Goal: Transaction & Acquisition: Purchase product/service

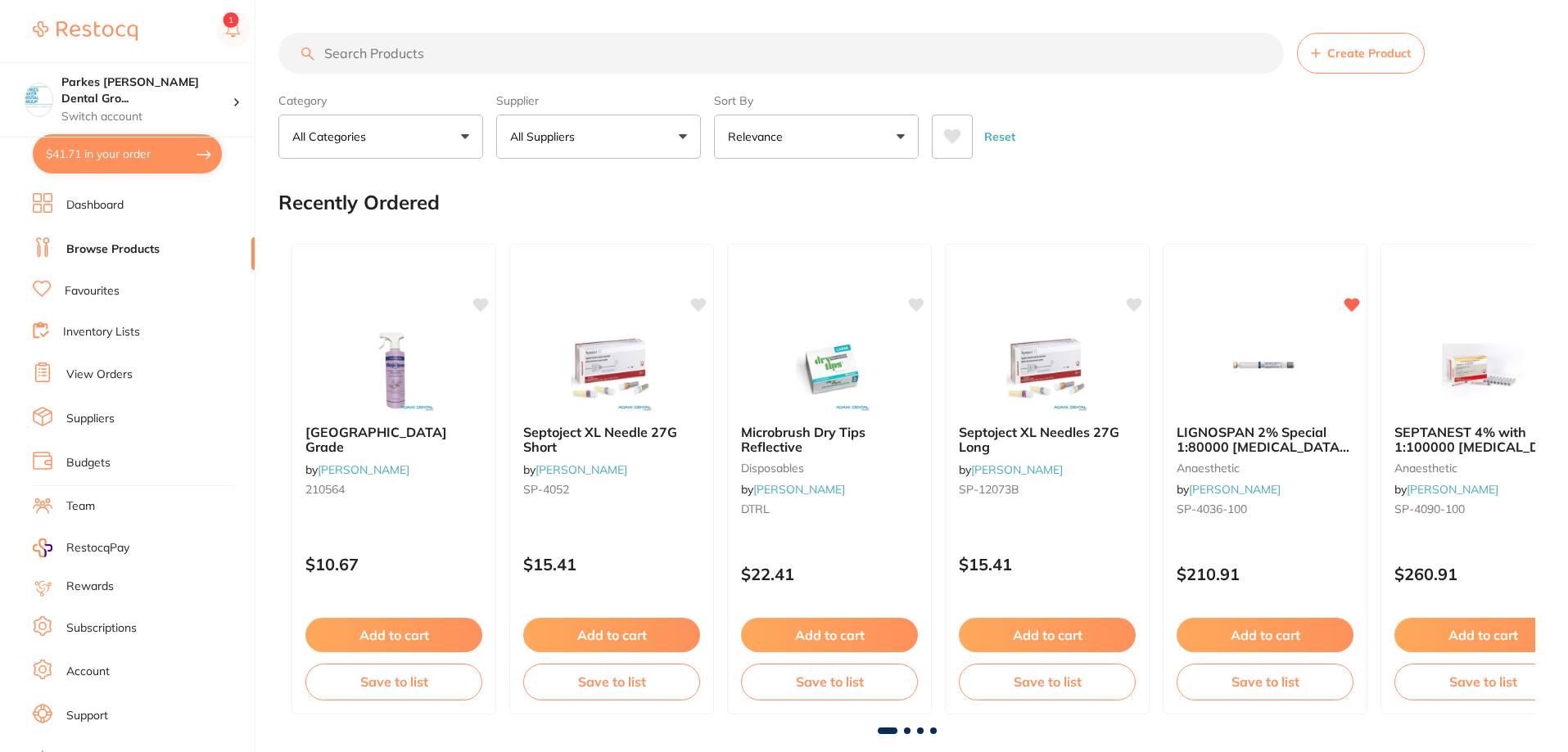
click at [380, 50] on input "search" at bounding box center [781, 52] width 1005 height 40
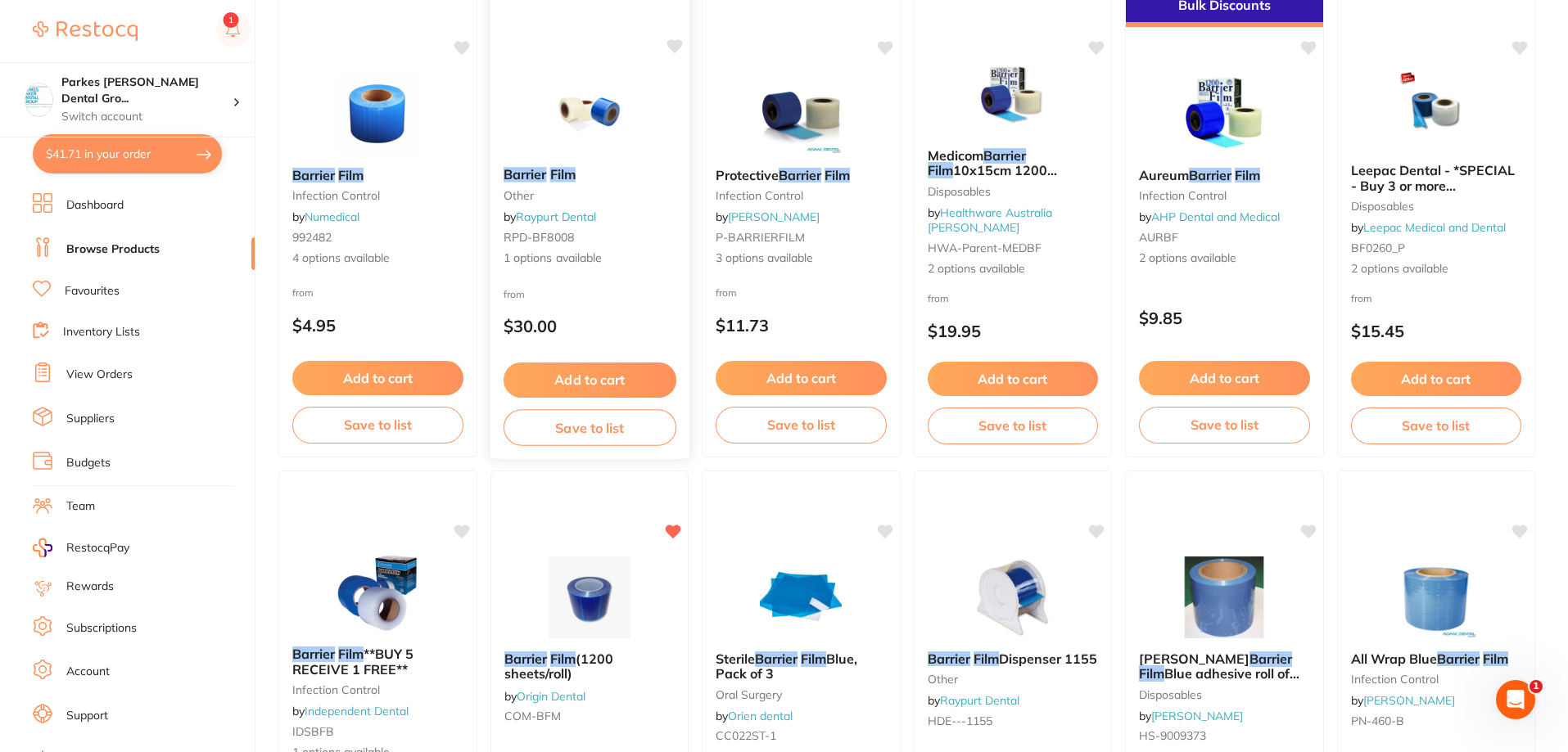
scroll to position [164, 0]
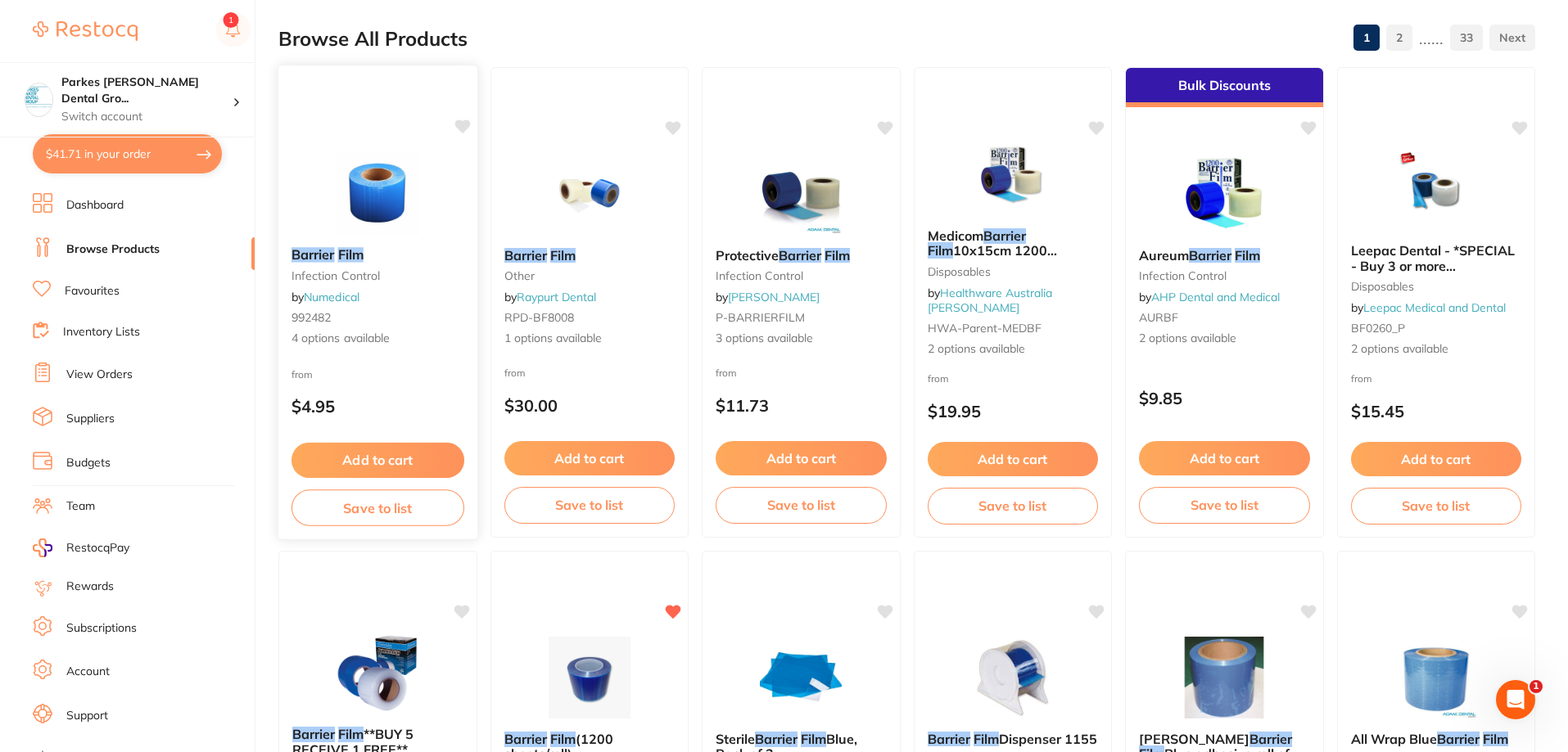
type input "barrier film"
click at [434, 359] on div "Barrier Film infection control by Numedical 992482 4 options available" at bounding box center [377, 297] width 198 height 126
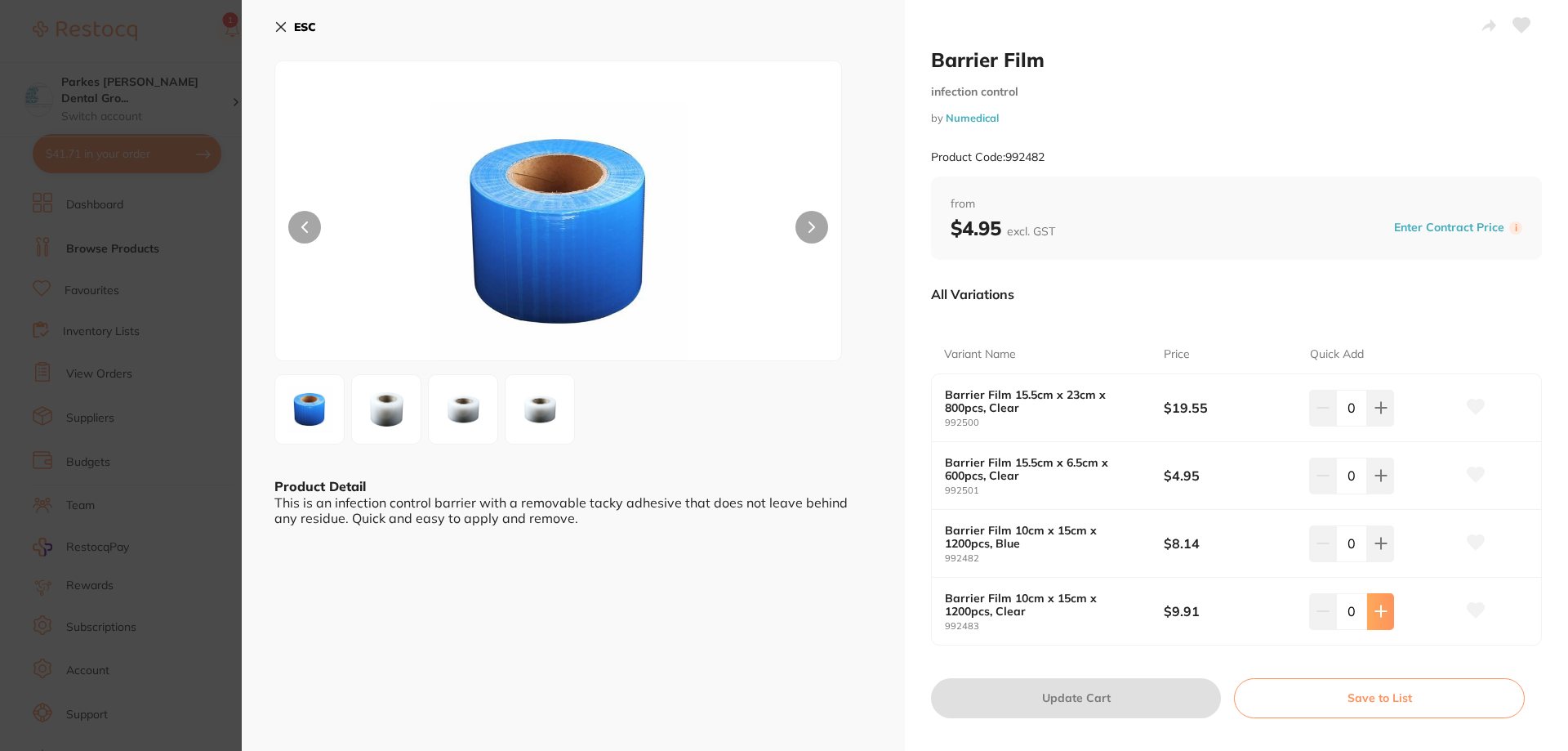
click at [1374, 617] on icon at bounding box center [1380, 610] width 13 height 13
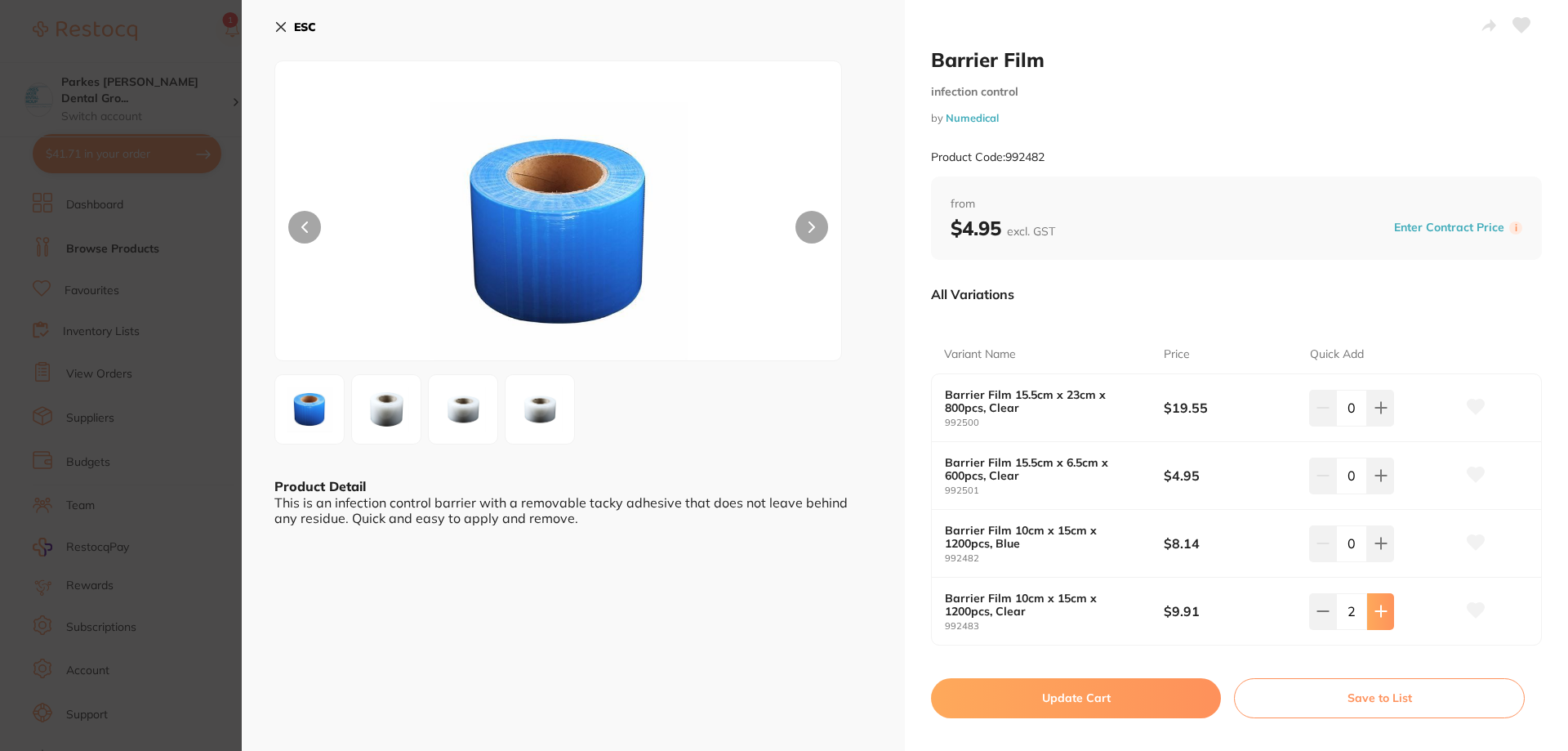
click at [1374, 617] on icon at bounding box center [1380, 610] width 13 height 13
click at [1380, 613] on icon at bounding box center [1380, 610] width 13 height 13
type input "5"
click at [1076, 697] on button "Update Cart" at bounding box center [1076, 698] width 290 height 39
